Goal: Check status

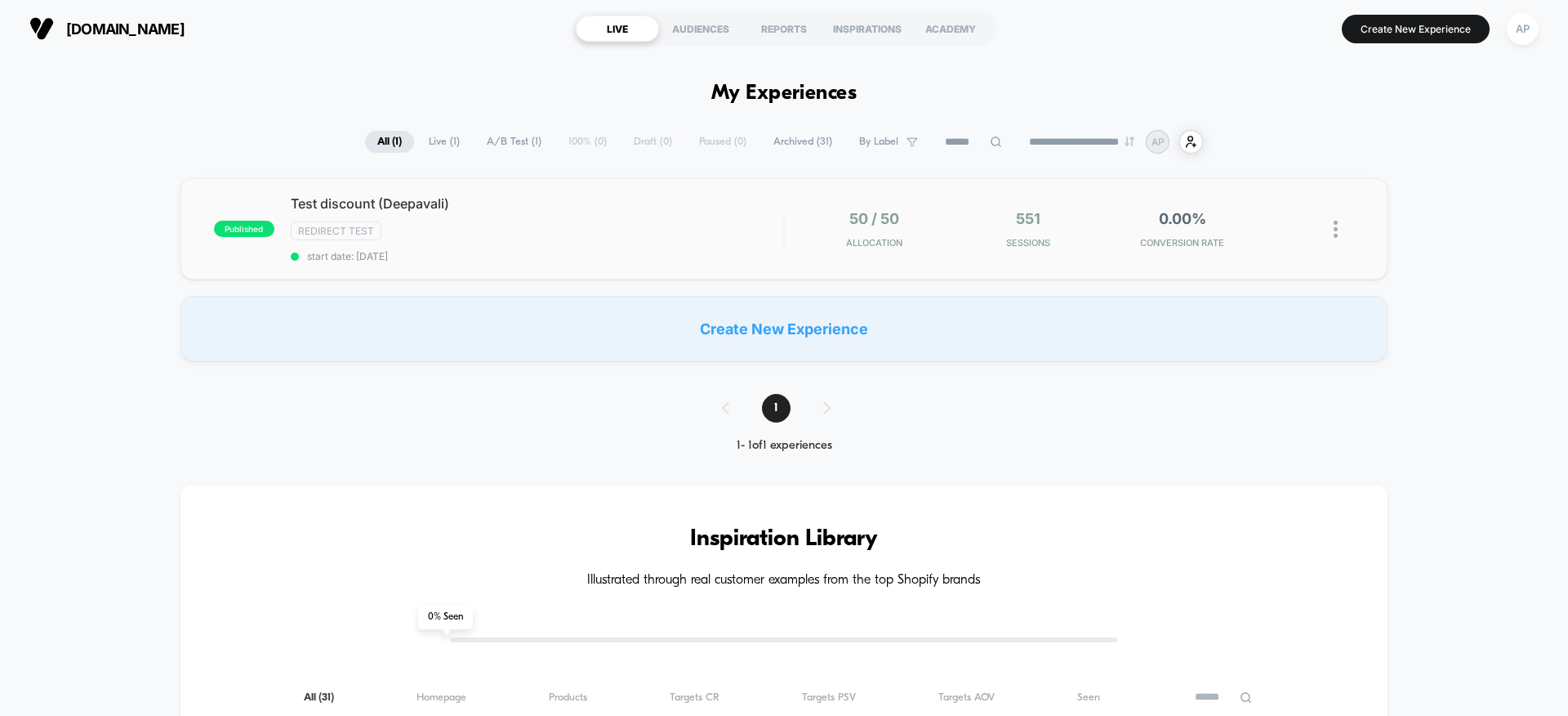
click at [843, 267] on div "published Test discount (Deepavali) Redirect Test start date: [DATE] 50 / 50 Al…" at bounding box center [783, 228] width 1207 height 101
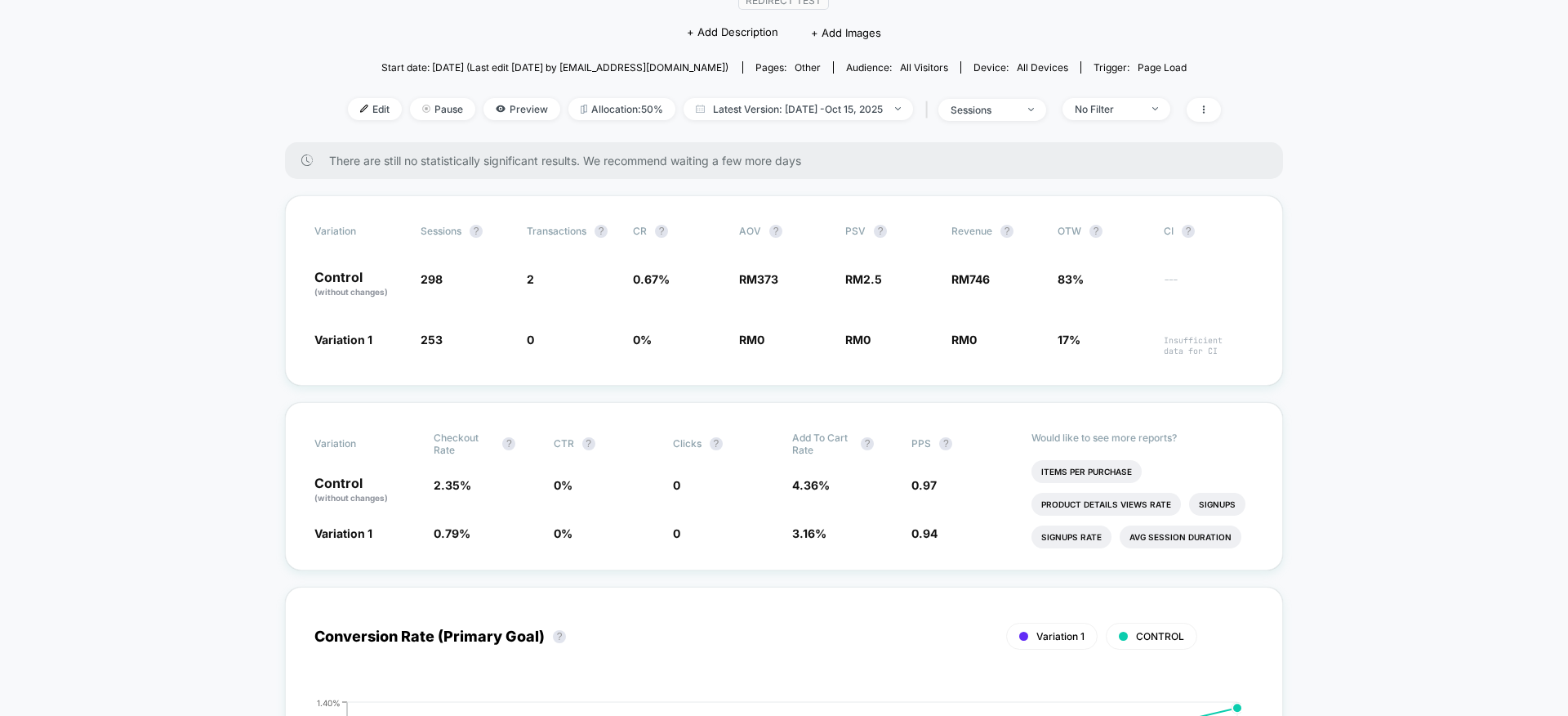
scroll to position [154, 0]
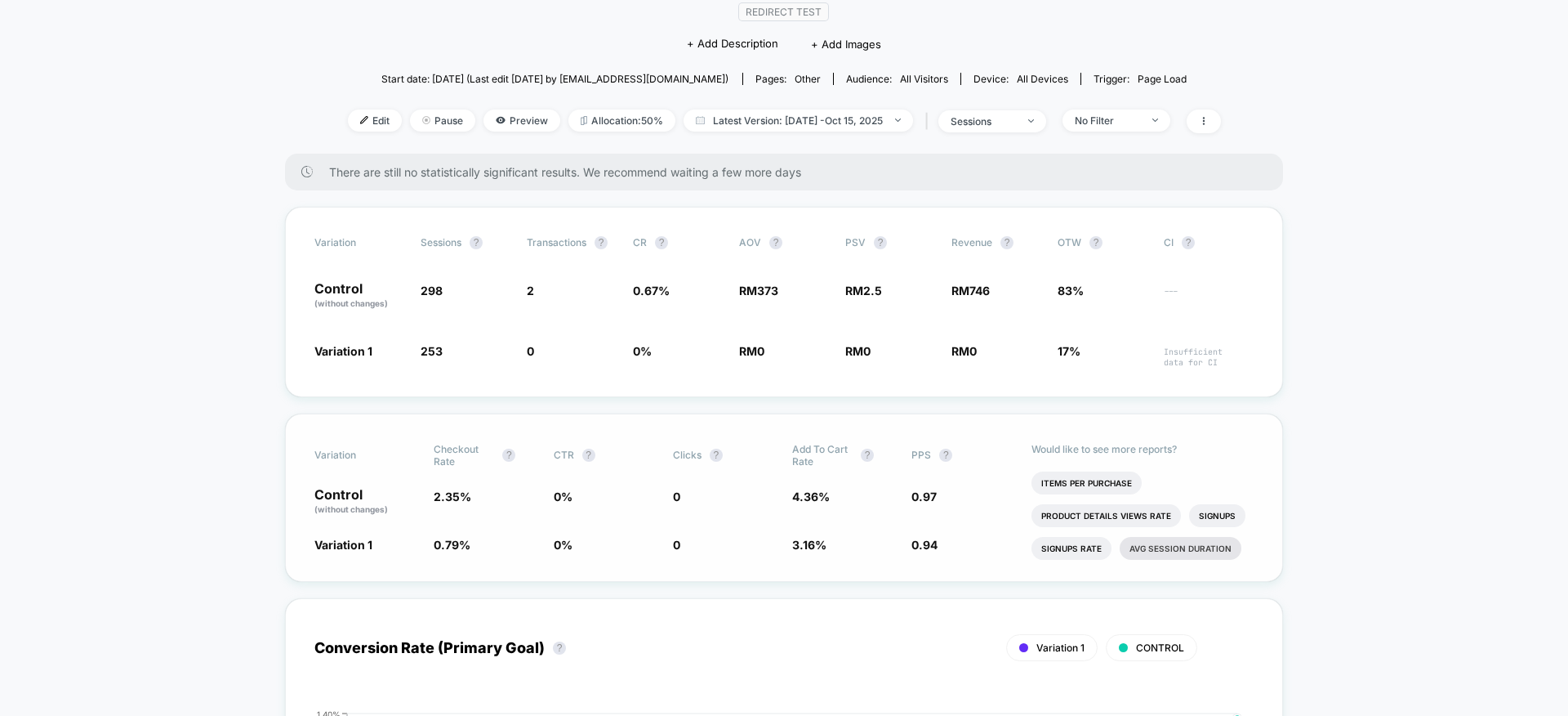
click at [1144, 544] on li "Avg Session Duration" at bounding box center [1181, 548] width 122 height 23
